Goal: Find specific page/section: Find specific page/section

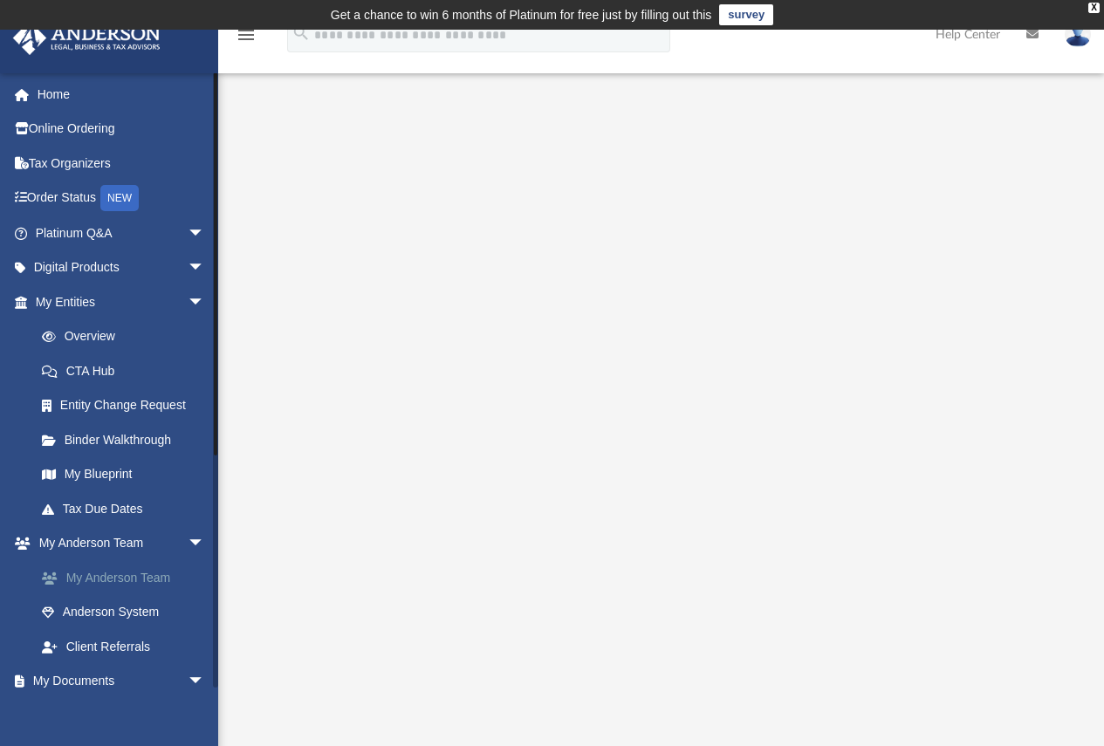
click at [94, 575] on link "My Anderson Team" at bounding box center [127, 577] width 207 height 35
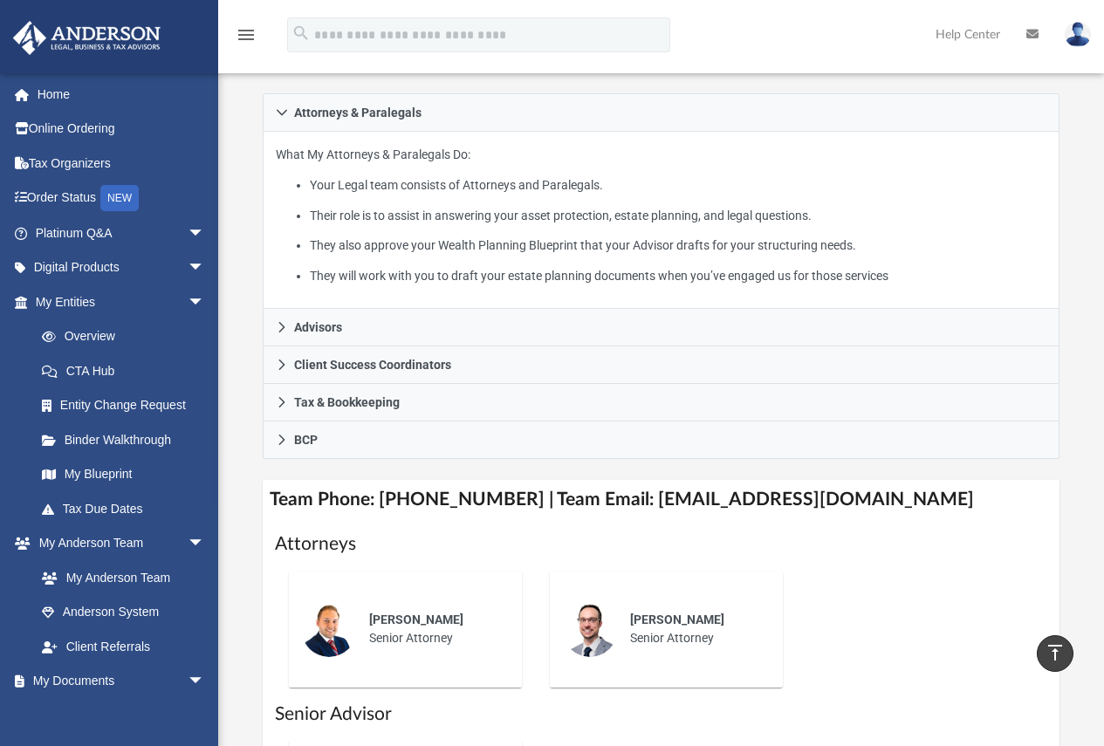
scroll to position [262, 0]
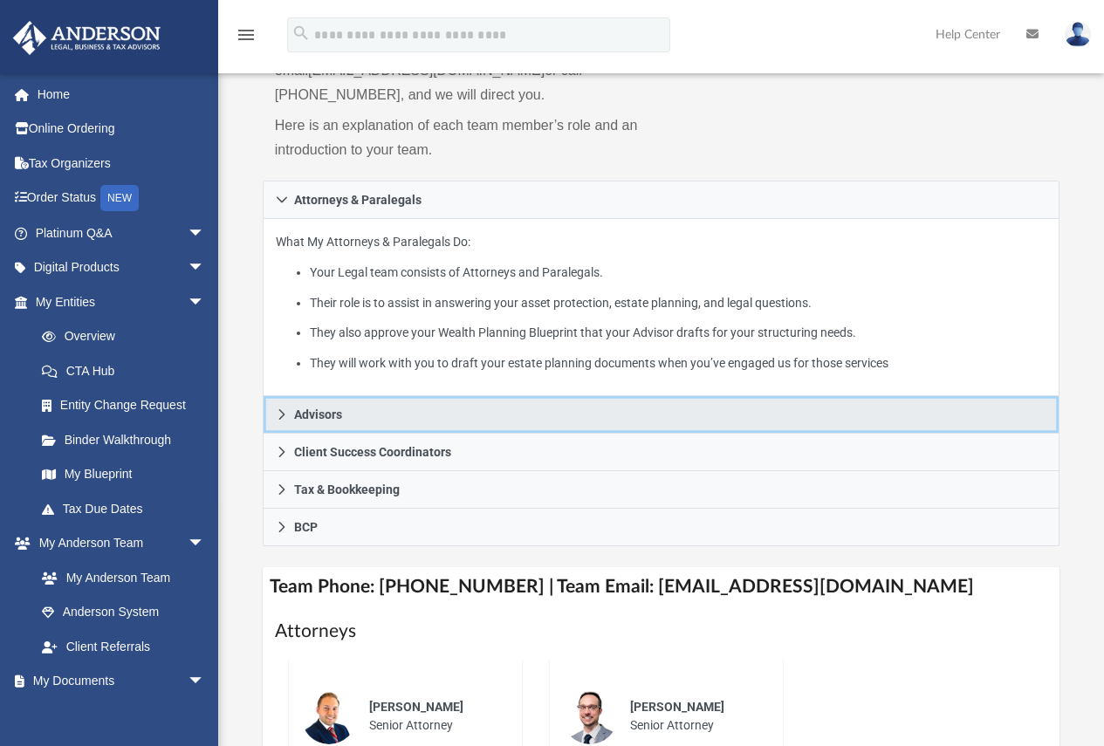
click at [328, 416] on span "Advisors" at bounding box center [318, 415] width 48 height 12
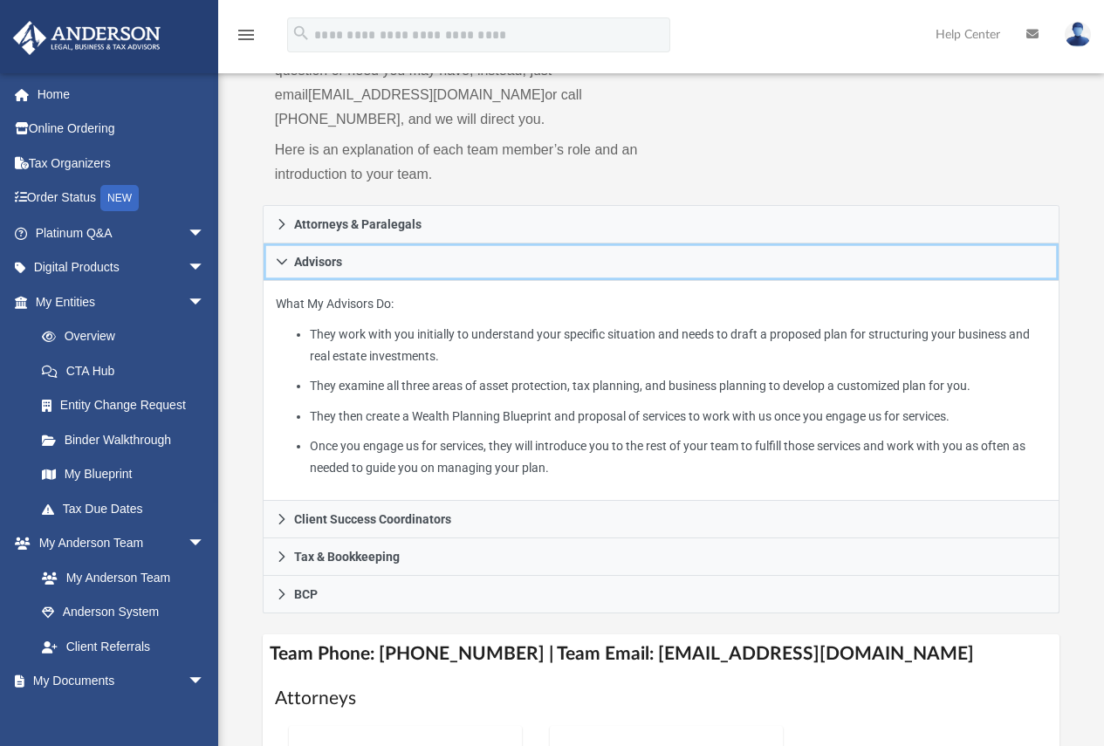
scroll to position [349, 0]
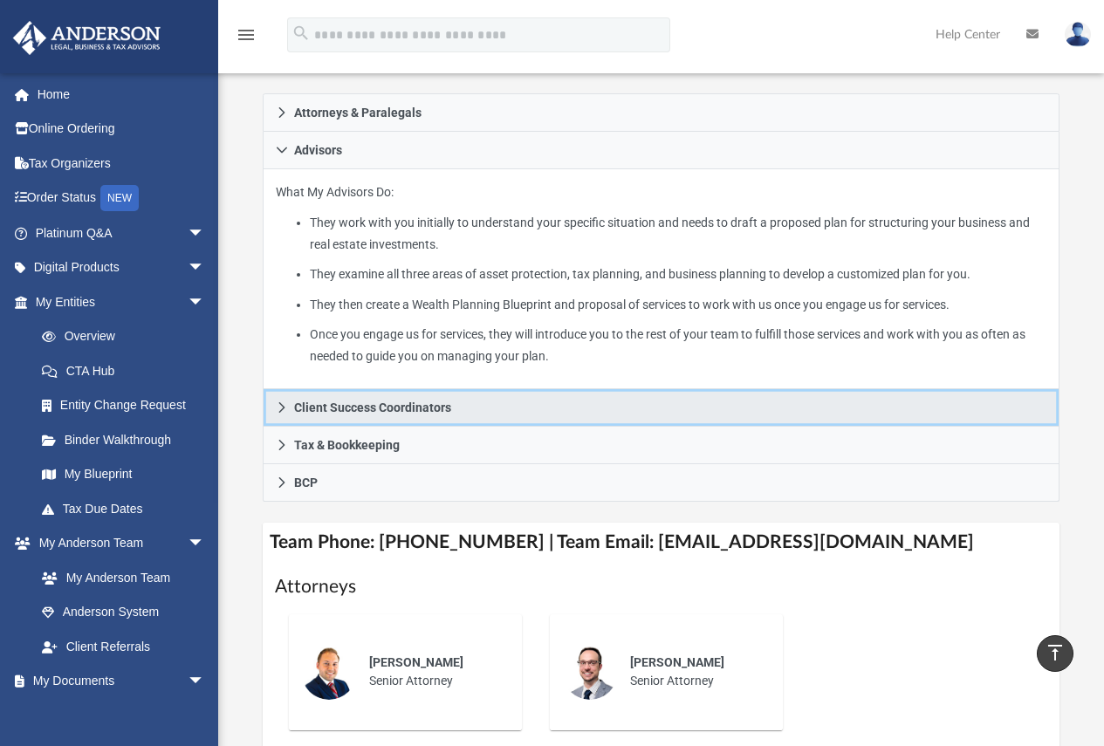
click at [416, 410] on span "Client Success Coordinators" at bounding box center [372, 408] width 157 height 12
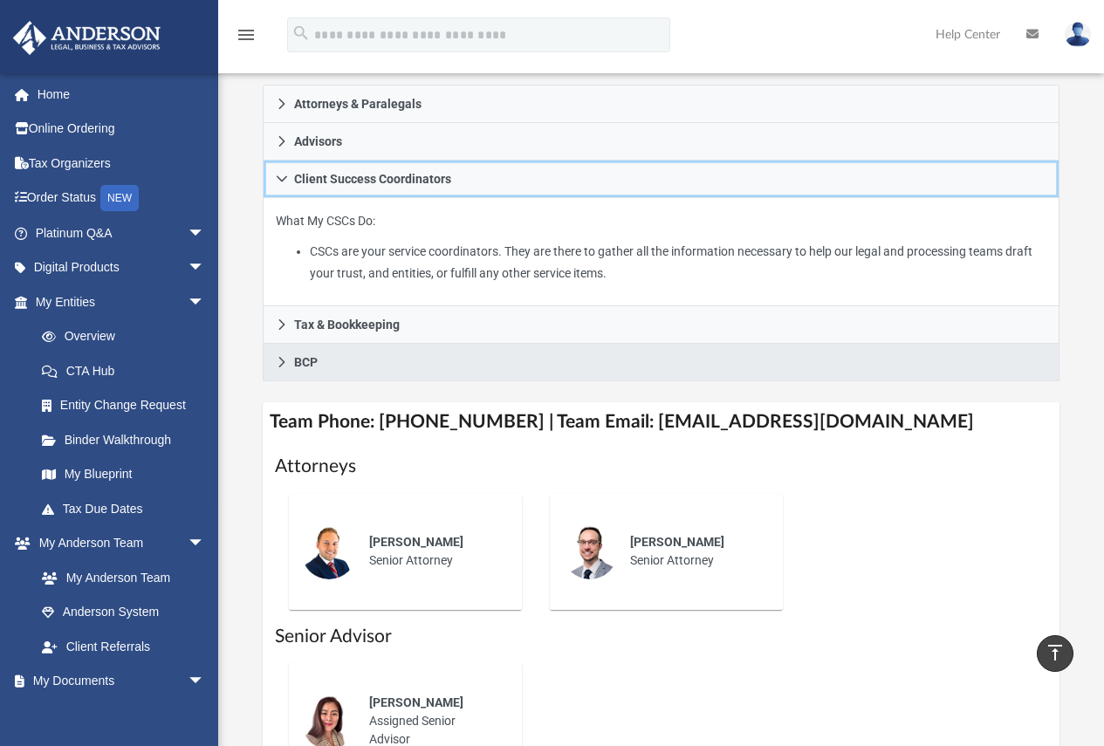
scroll to position [337, 0]
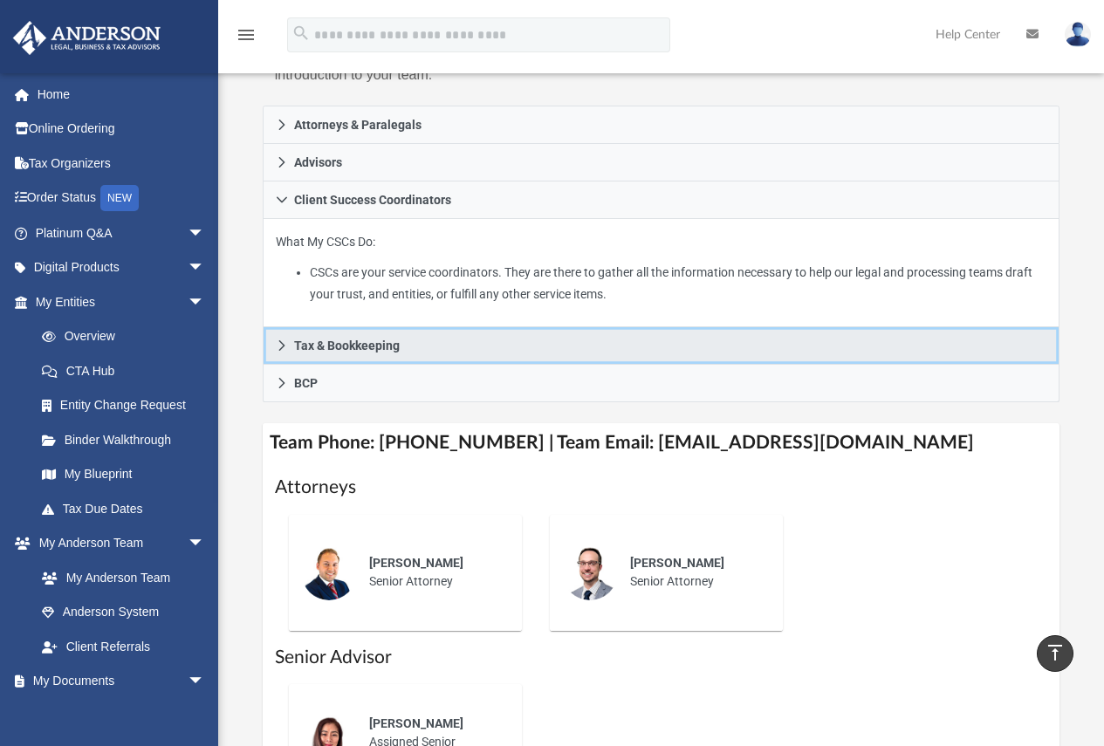
click at [371, 347] on span "Tax & Bookkeeping" at bounding box center [347, 346] width 106 height 12
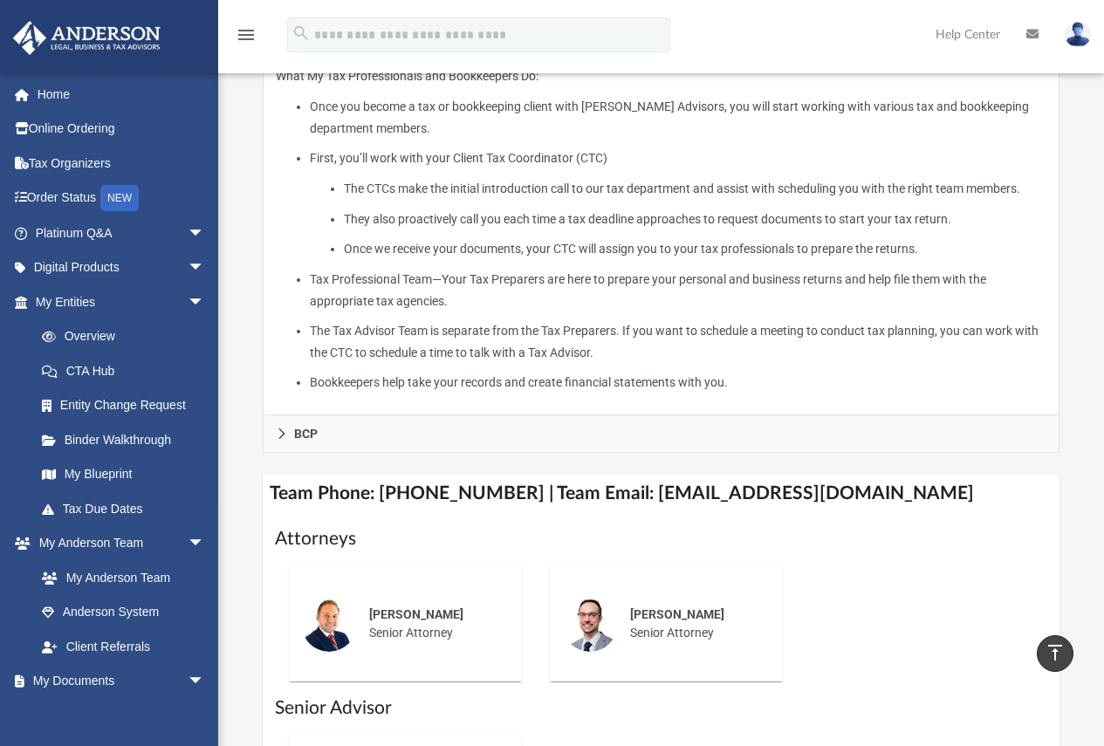
scroll to position [599, 0]
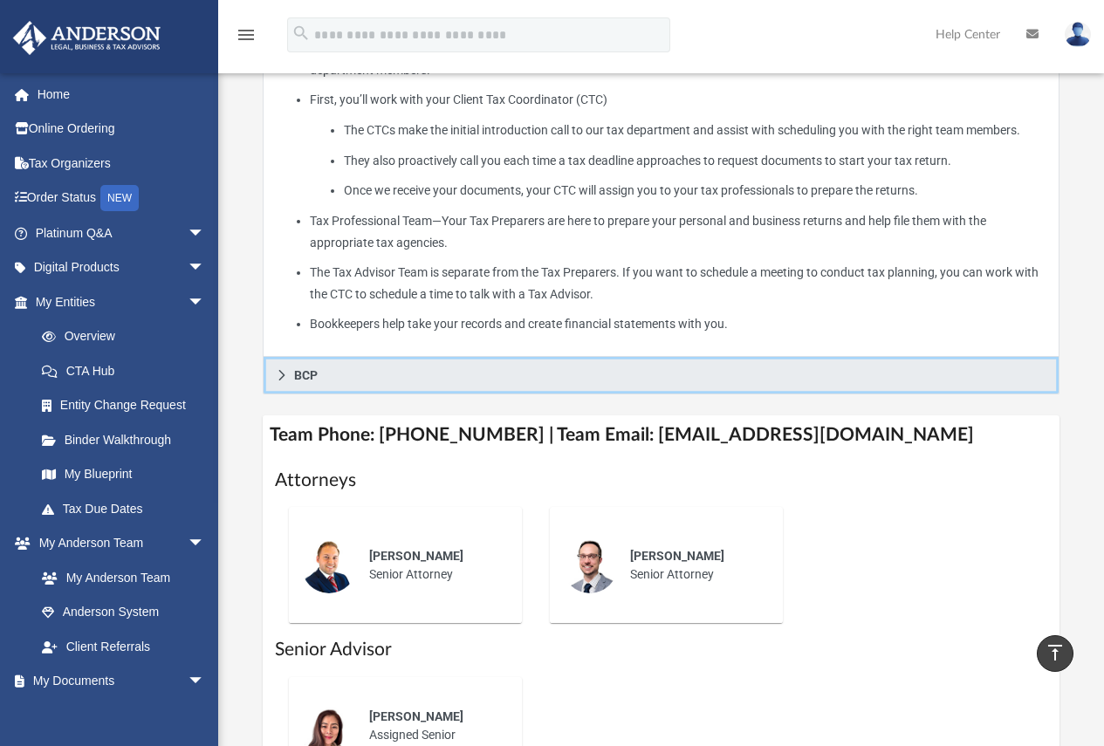
click at [302, 378] on span "BCP" at bounding box center [306, 375] width 24 height 12
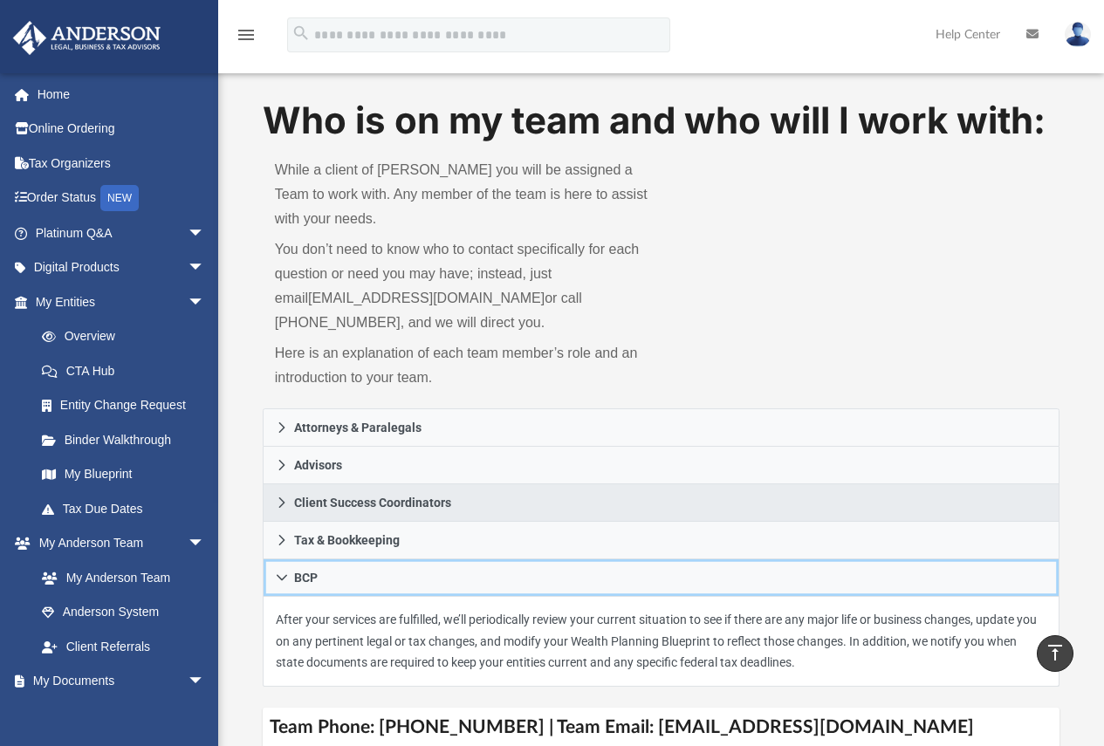
scroll to position [0, 0]
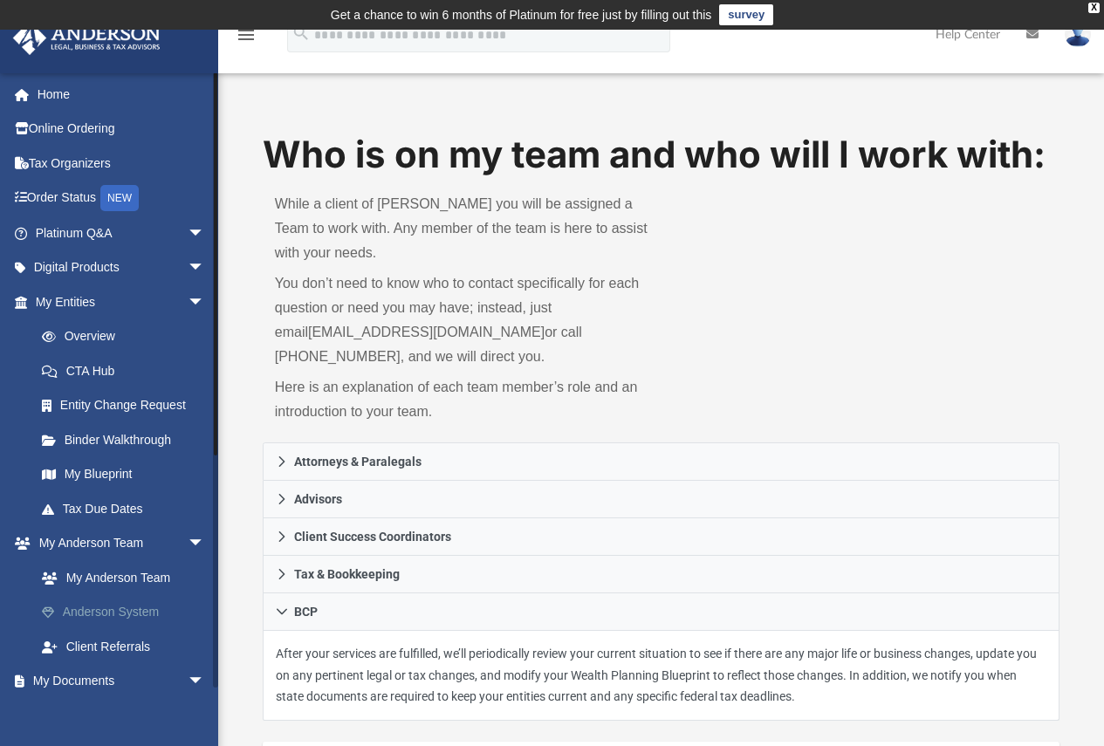
click at [107, 610] on link "Anderson System" at bounding box center [127, 612] width 207 height 35
